Goal: Ask a question

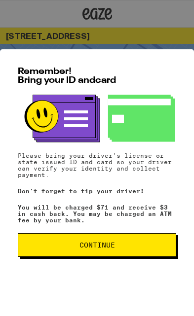
click at [145, 242] on span "Continue" at bounding box center [97, 245] width 142 height 7
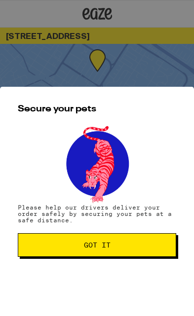
click at [141, 247] on span "Got it" at bounding box center [97, 245] width 142 height 7
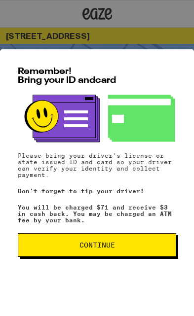
click at [145, 252] on button "Continue" at bounding box center [97, 246] width 158 height 24
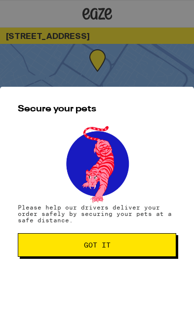
click at [143, 250] on button "Got it" at bounding box center [97, 246] width 158 height 24
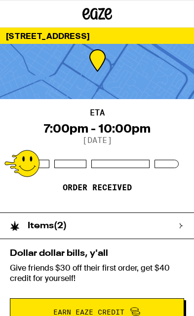
click at [137, 305] on button "Earn Eaze Credit" at bounding box center [97, 313] width 174 height 28
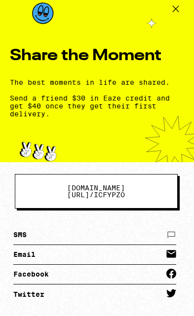
scroll to position [30, 0]
click at [175, 3] on icon at bounding box center [175, 8] width 15 height 15
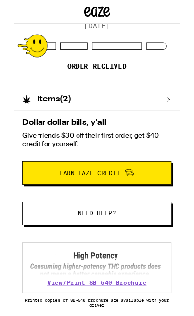
scroll to position [114, 0]
click at [131, 247] on span "Need help?" at bounding box center [97, 249] width 106 height 7
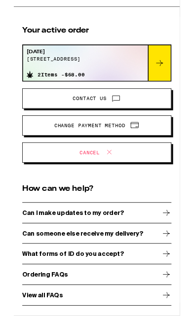
scroll to position [20, 0]
click at [174, 250] on icon at bounding box center [178, 249] width 12 height 12
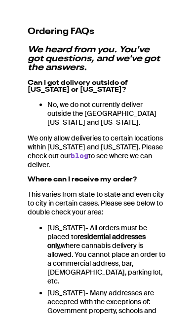
scroll to position [25, 0]
